Goal: Task Accomplishment & Management: Complete application form

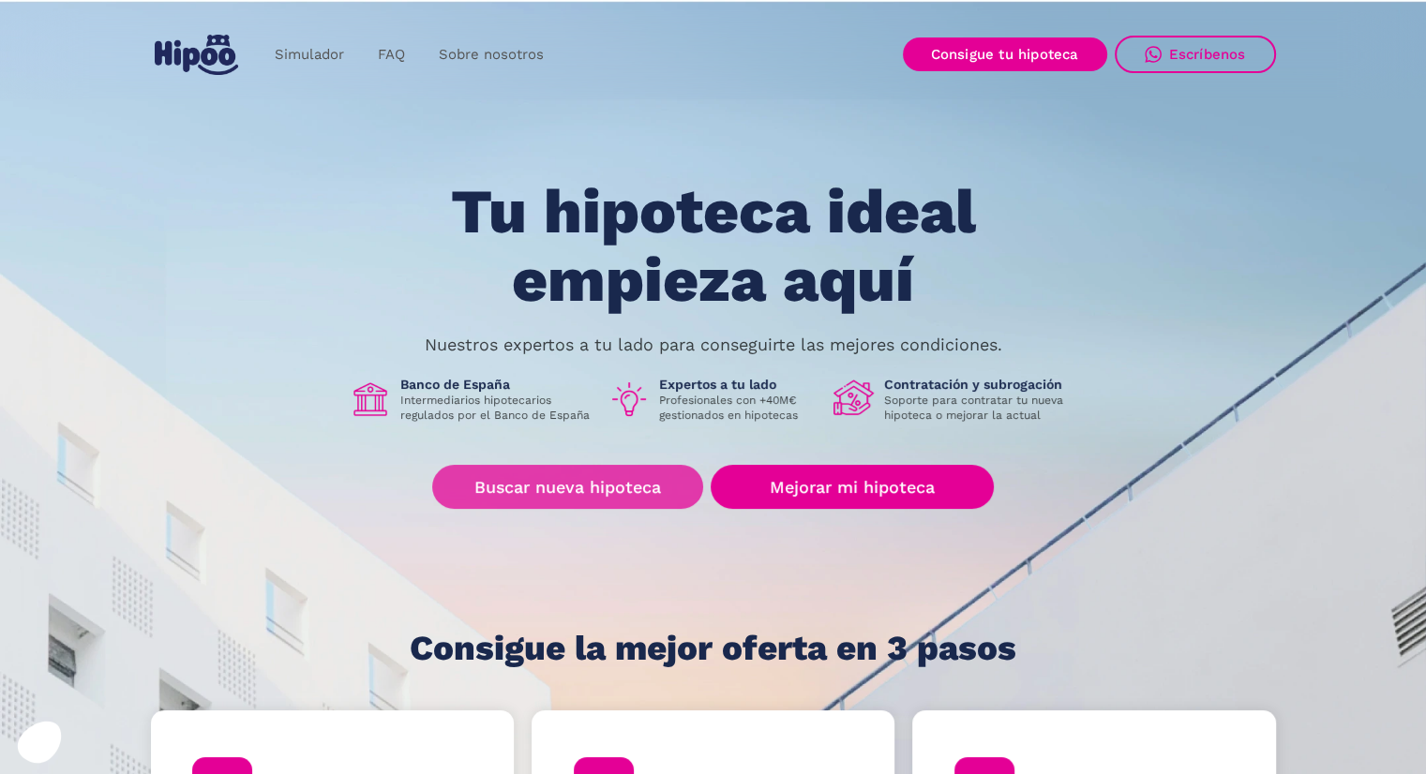
click at [598, 487] on link "Buscar nueva hipoteca" at bounding box center [567, 487] width 271 height 44
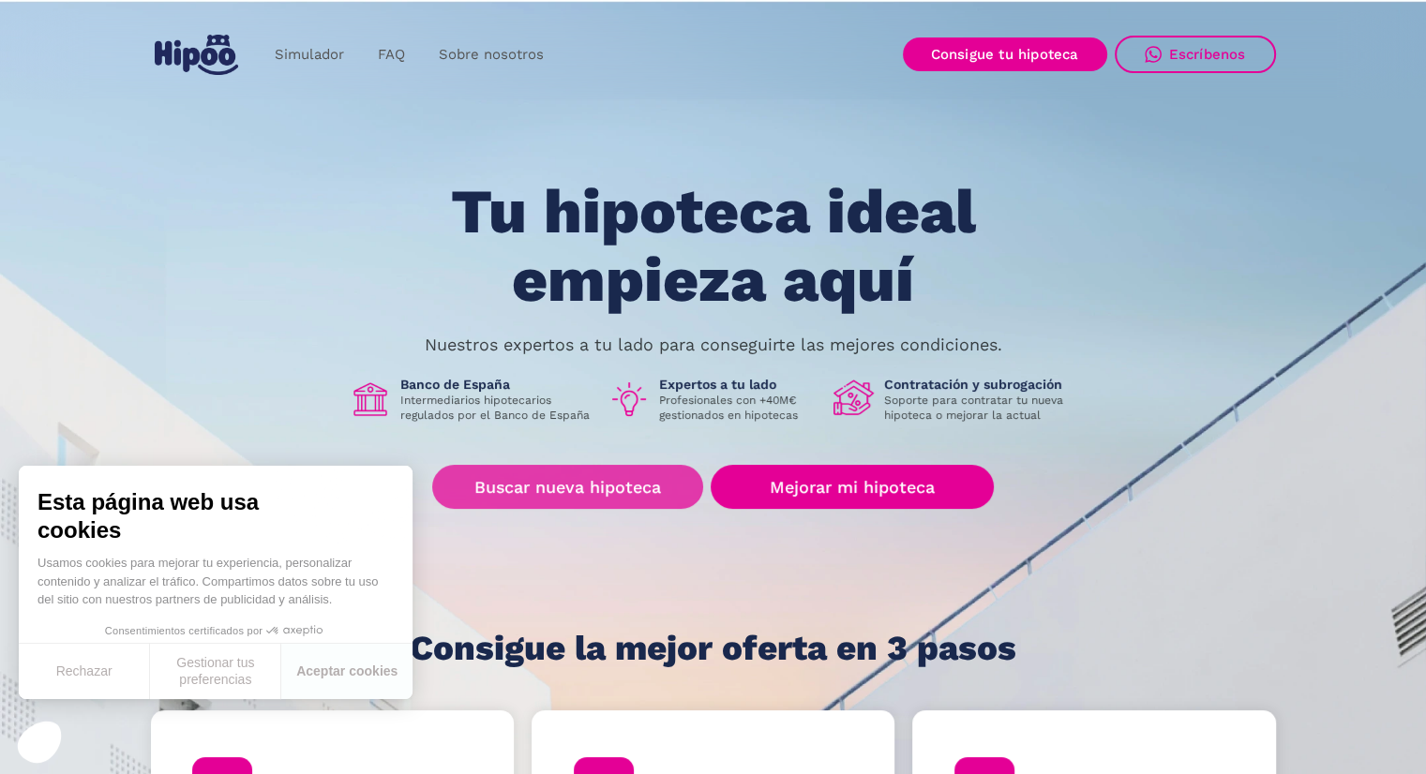
click at [579, 488] on link "Buscar nueva hipoteca" at bounding box center [567, 487] width 271 height 44
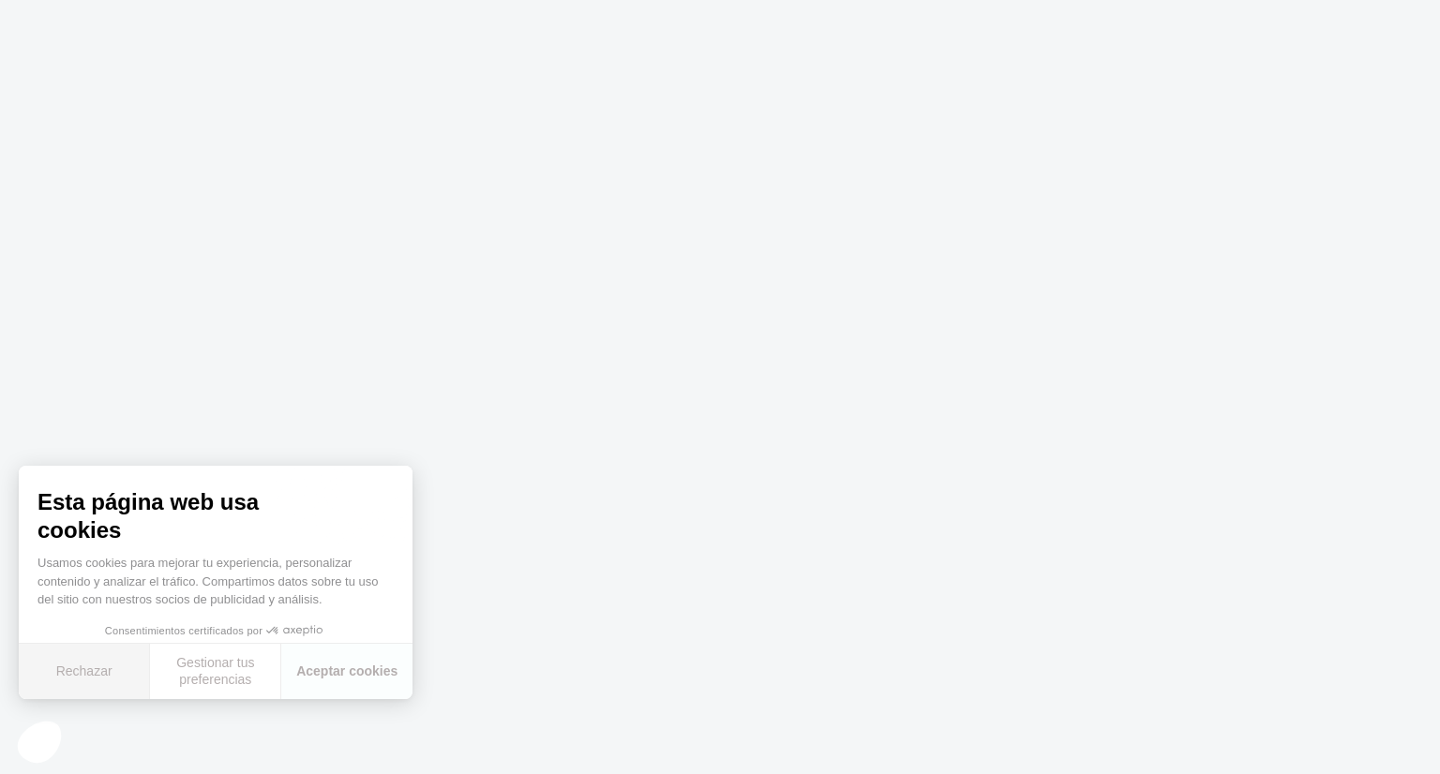
click at [94, 684] on button "Rechazar" at bounding box center [84, 671] width 131 height 55
